Goal: Information Seeking & Learning: Learn about a topic

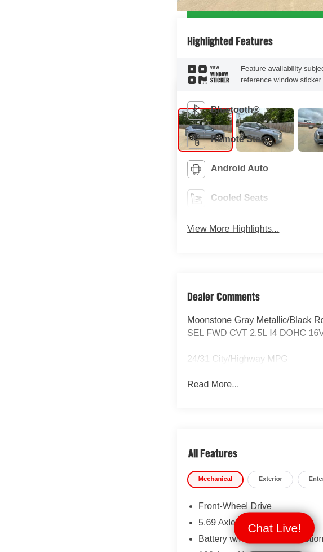
scroll to position [506, 0]
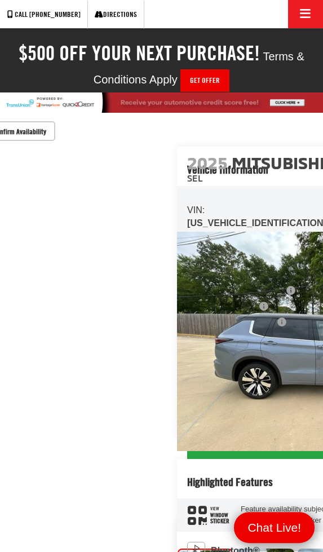
scroll to position [64, 0]
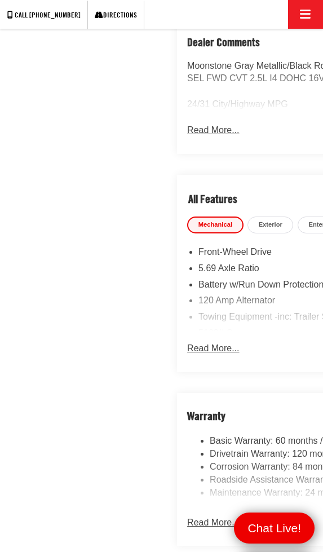
scroll to position [760, 0]
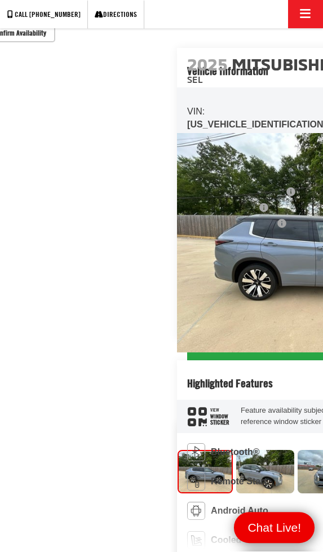
scroll to position [164, 0]
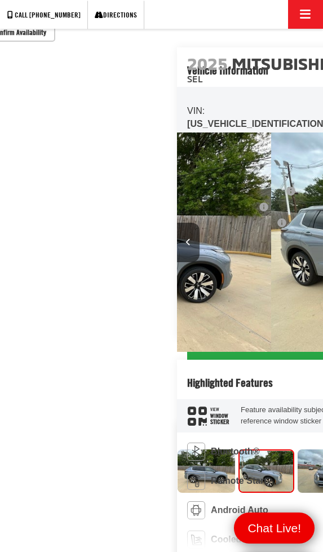
scroll to position [0, 323]
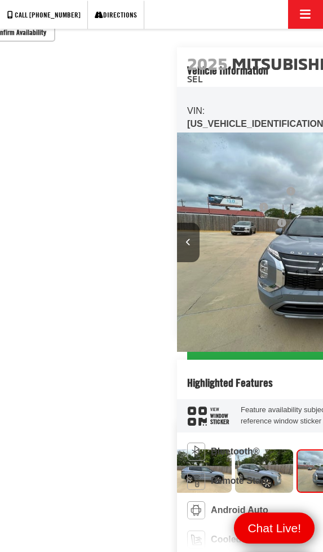
scroll to position [0, 5]
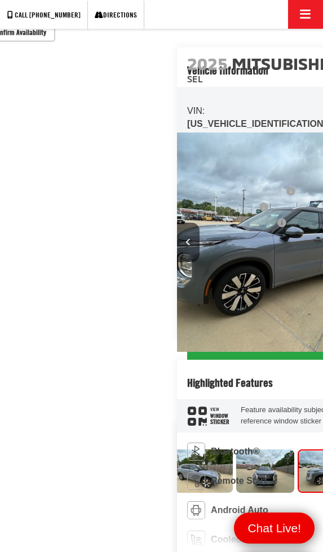
scroll to position [0, 73]
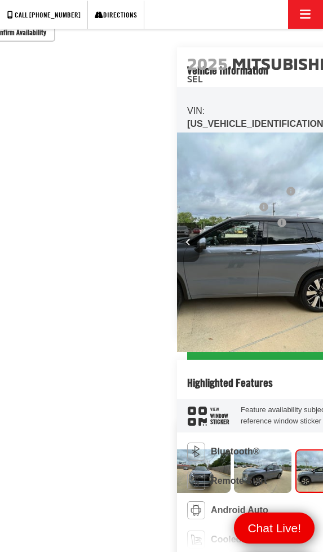
scroll to position [0, 140]
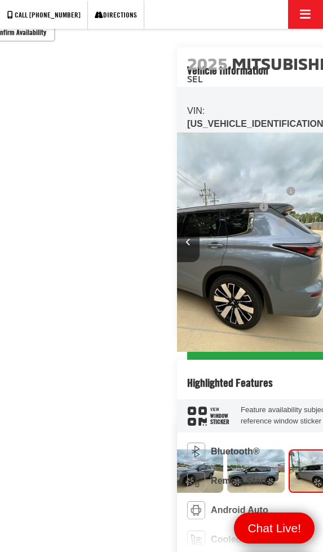
scroll to position [0, 208]
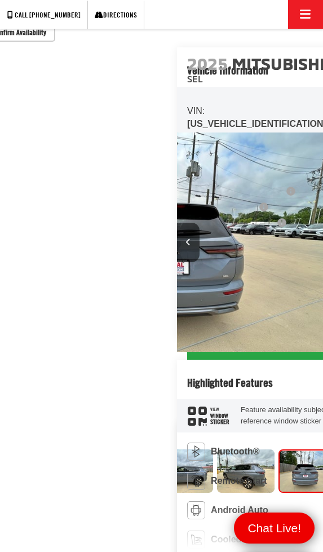
scroll to position [0, 276]
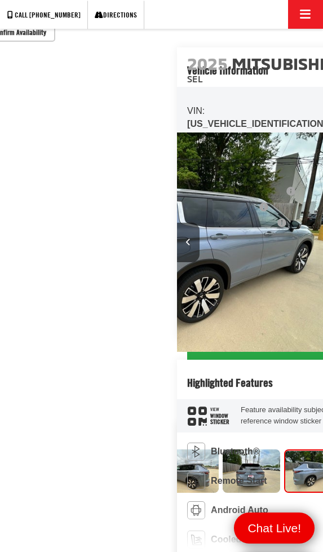
scroll to position [0, 344]
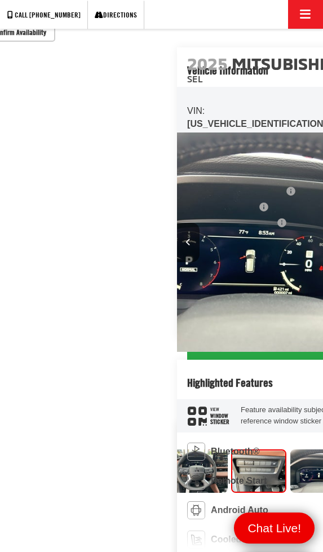
click at [290, 449] on img "Expand Photo 13" at bounding box center [319, 471] width 59 height 45
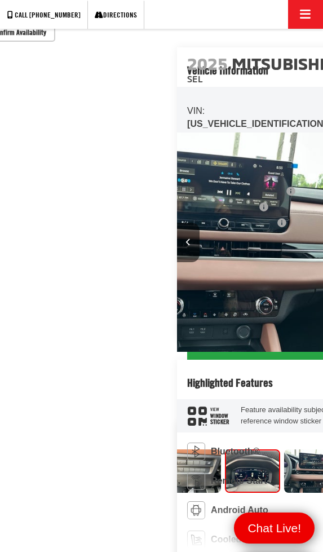
click at [284, 449] on img "Expand Photo 14" at bounding box center [313, 471] width 59 height 45
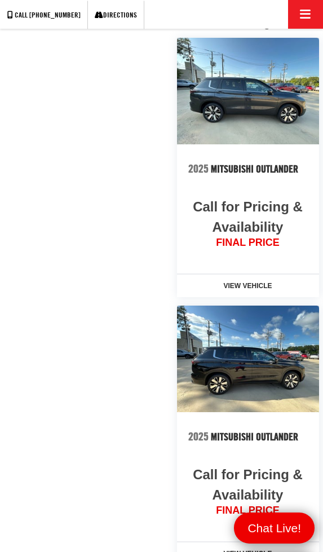
scroll to position [1577, 0]
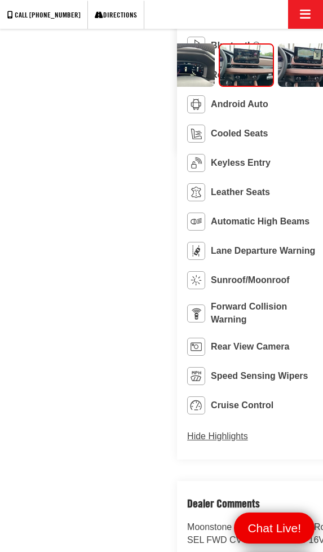
scroll to position [570, 0]
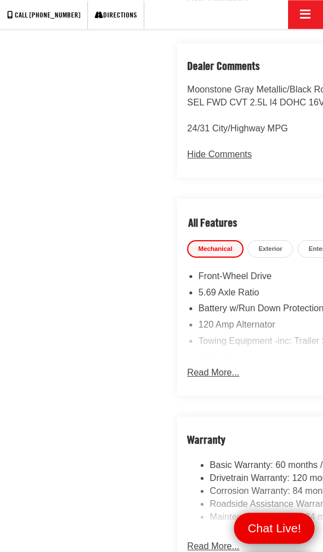
scroll to position [1008, 0]
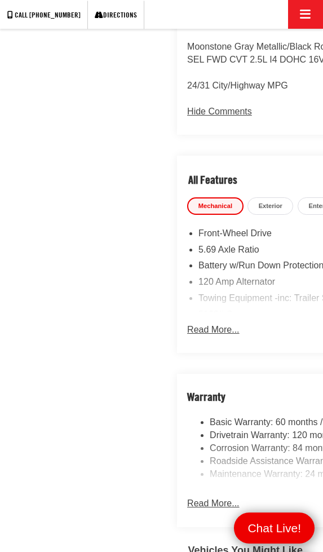
scroll to position [1050, 0]
copy div "[US_VEHICLE_IDENTIFICATION_NUMBER]"
